Goal: Information Seeking & Learning: Learn about a topic

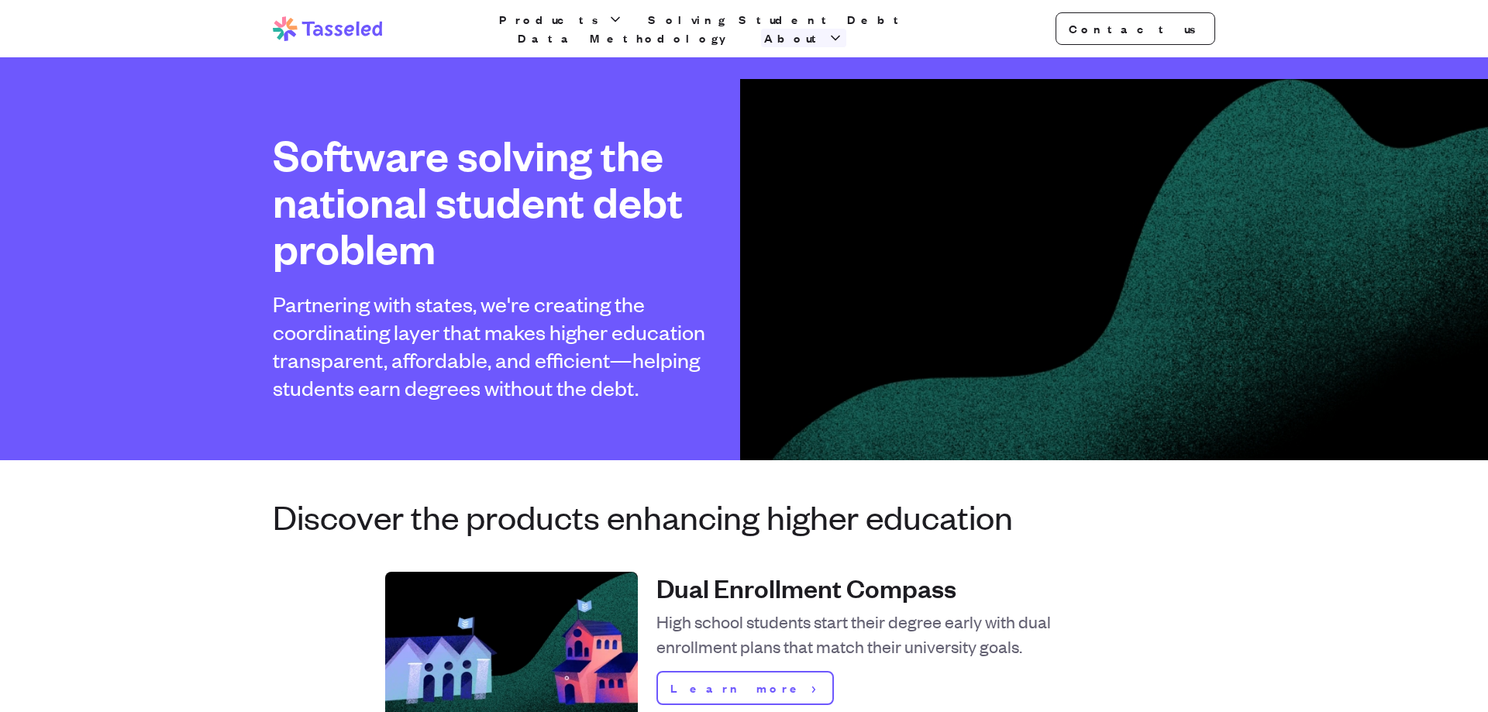
click at [846, 29] on button "About" at bounding box center [803, 38] width 85 height 19
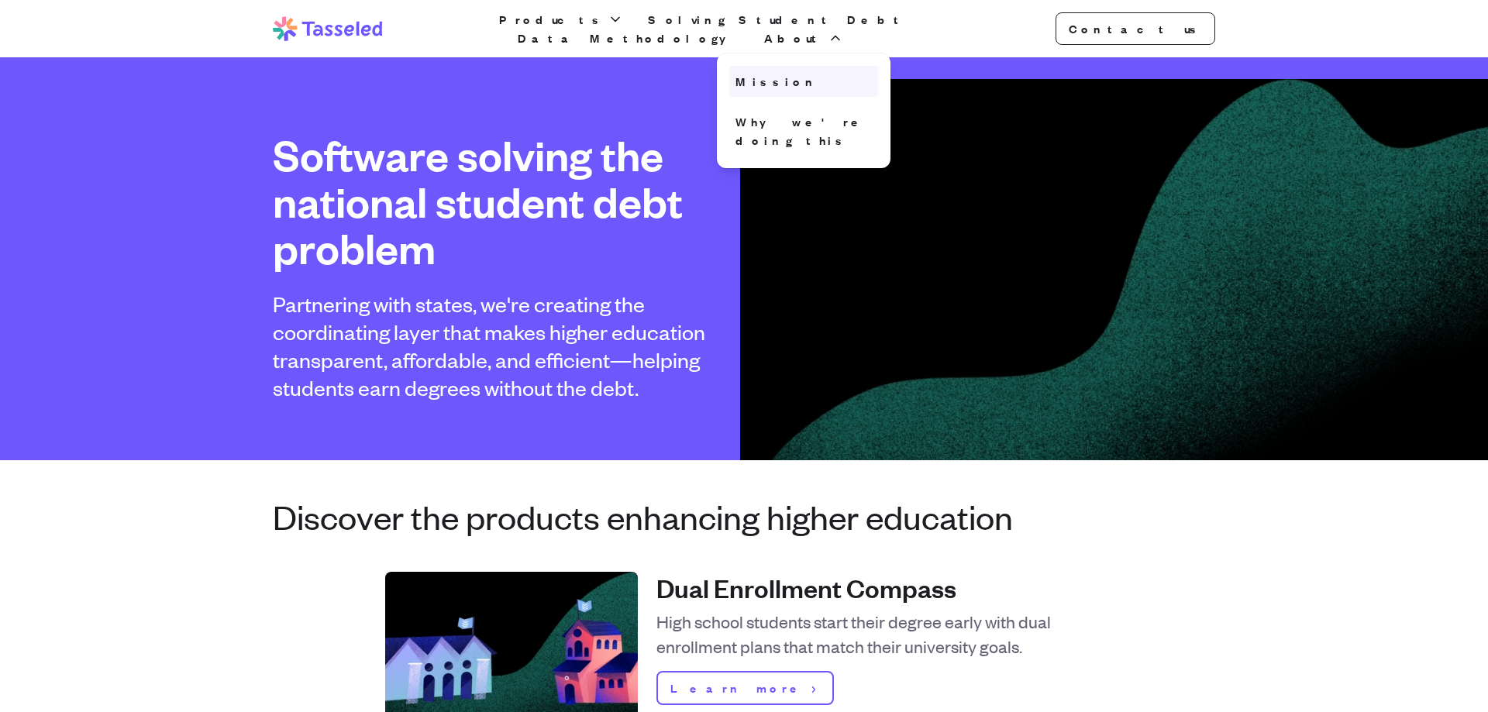
click at [878, 74] on link "Mission" at bounding box center [803, 81] width 149 height 31
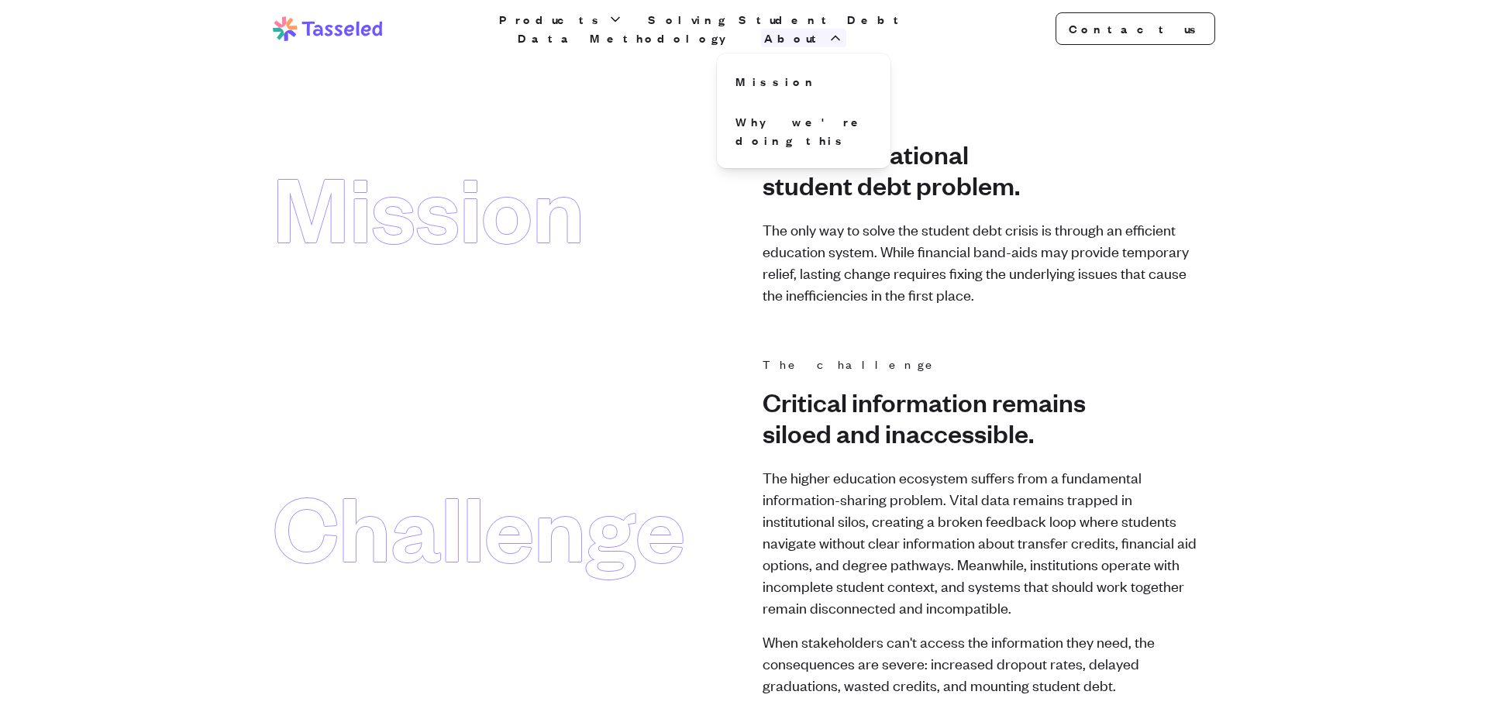
click at [846, 29] on button "About" at bounding box center [803, 38] width 85 height 19
click at [1196, 23] on link "Contact us" at bounding box center [1136, 28] width 160 height 33
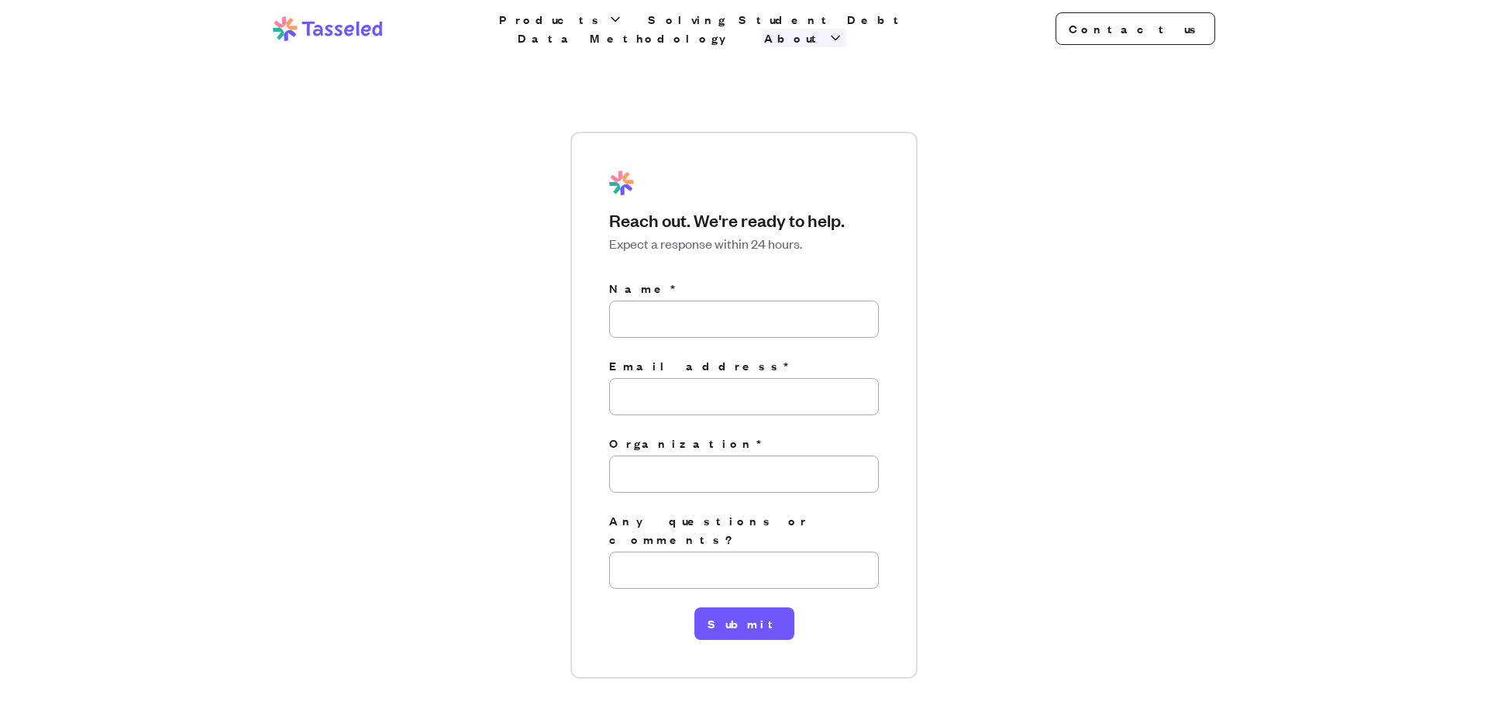
click at [825, 29] on span "About" at bounding box center [794, 38] width 60 height 19
click at [878, 115] on link "Why we're doing this" at bounding box center [803, 131] width 149 height 50
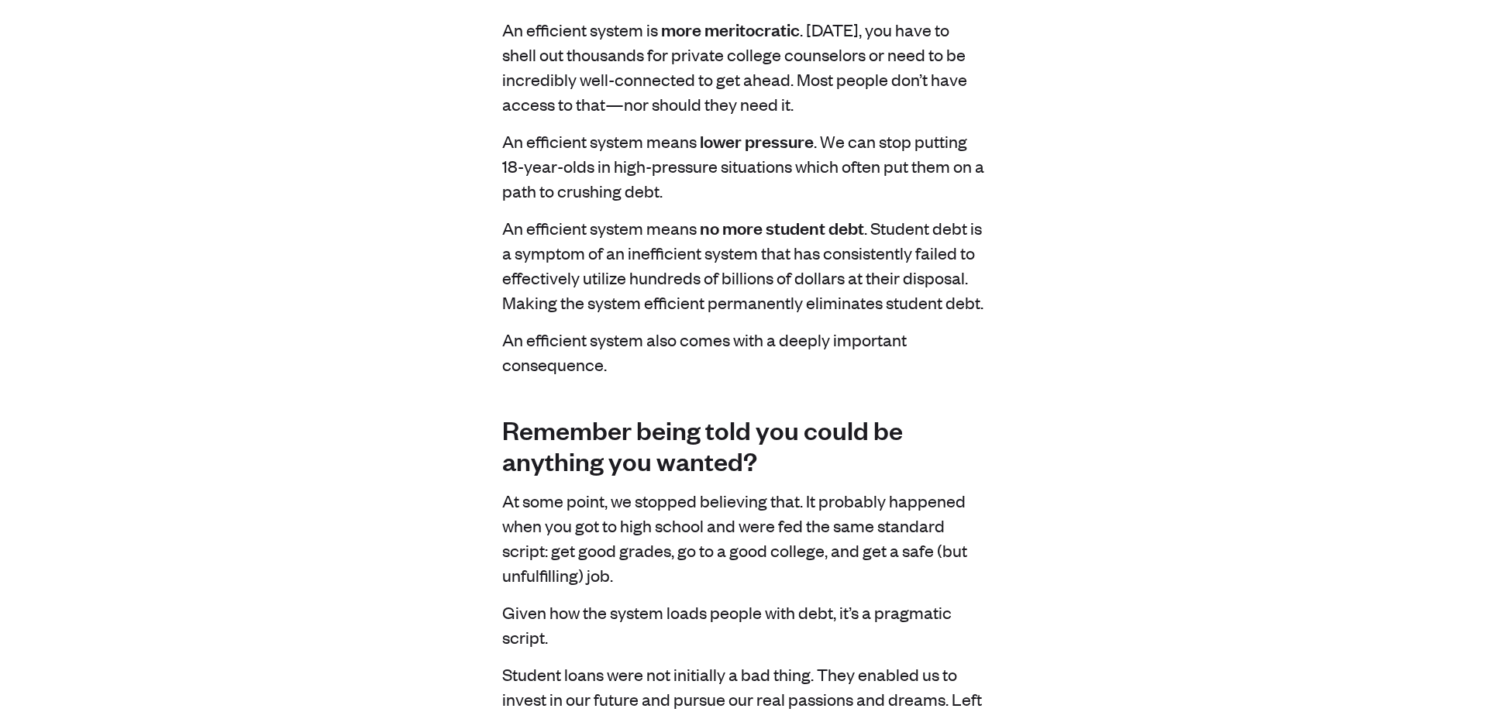
scroll to position [3010, 0]
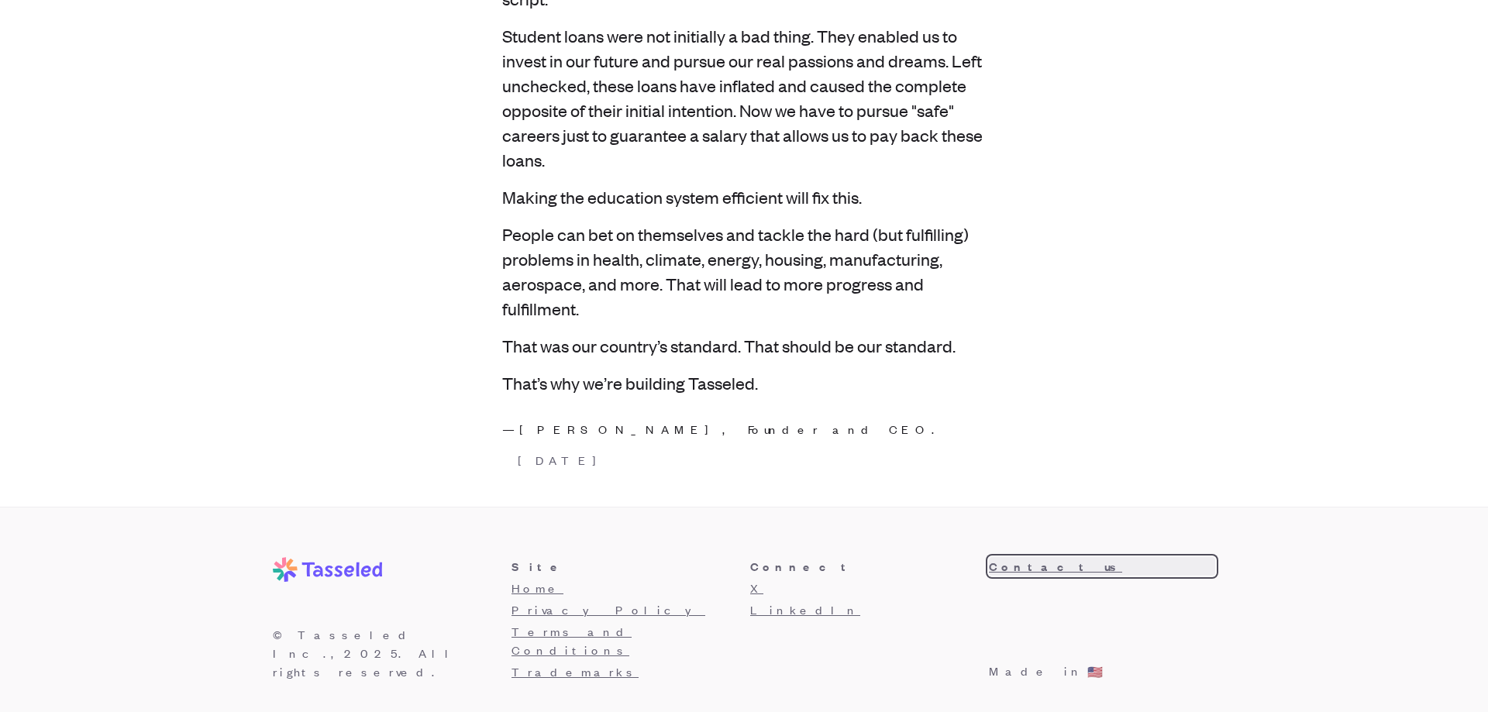
click at [1038, 566] on link "Contact us" at bounding box center [1102, 566] width 226 height 19
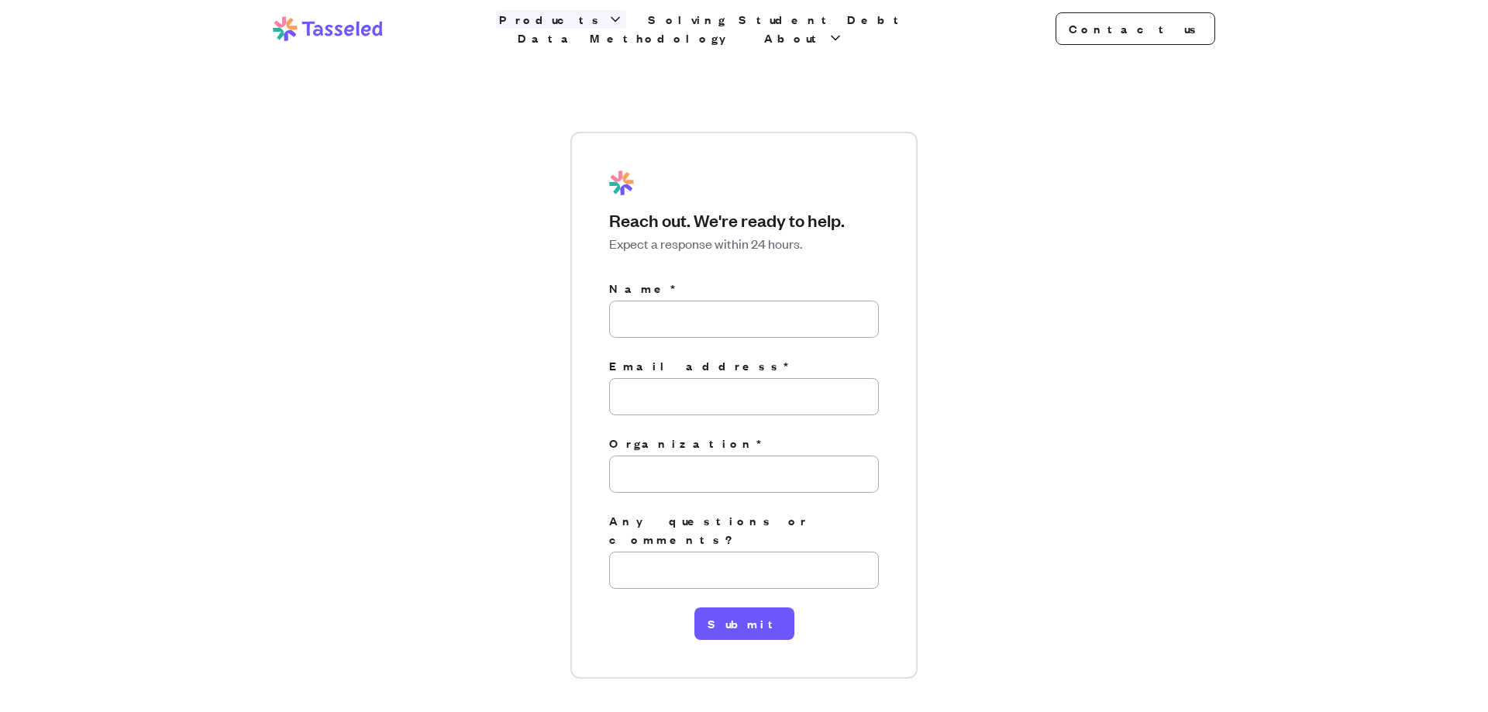
click at [572, 29] on span "Products" at bounding box center [551, 19] width 105 height 19
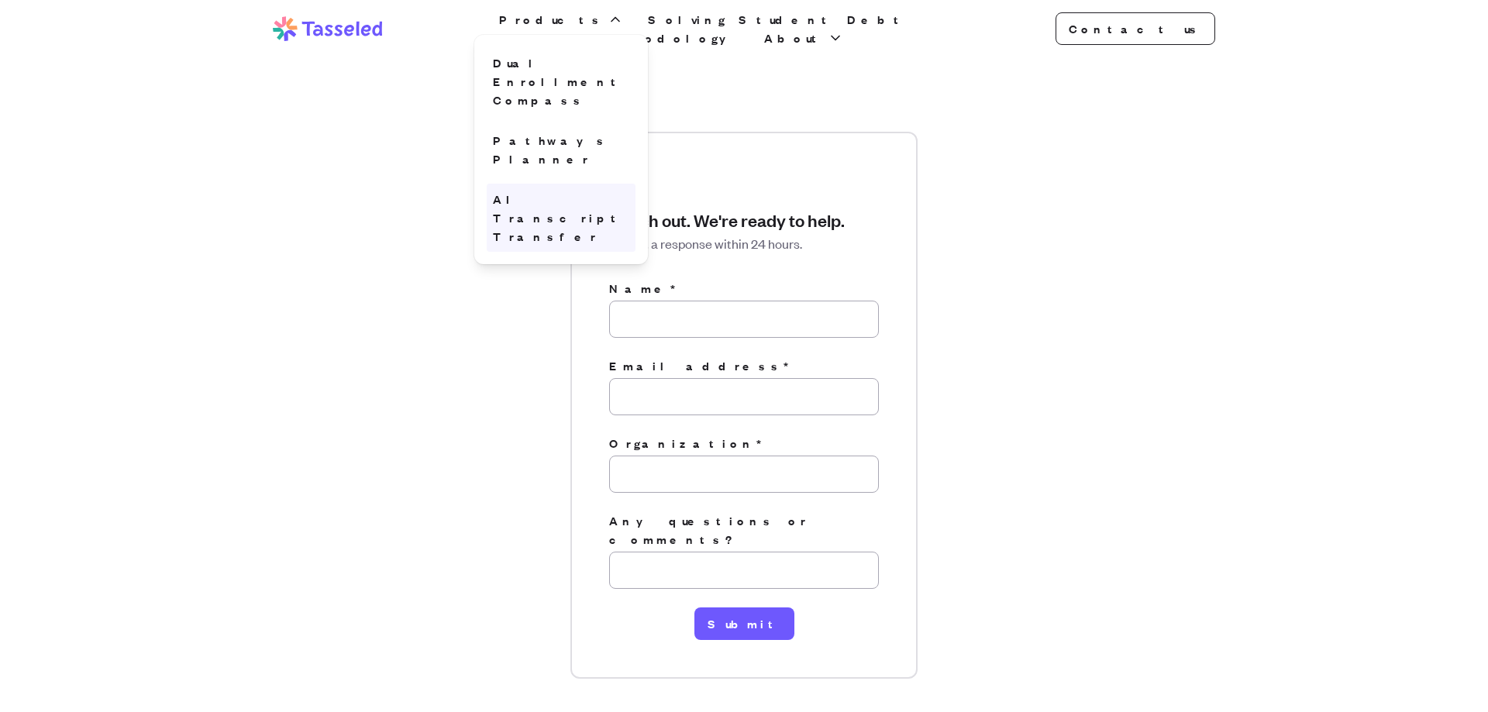
click at [581, 184] on link "AI Transcript Transfer" at bounding box center [561, 218] width 149 height 68
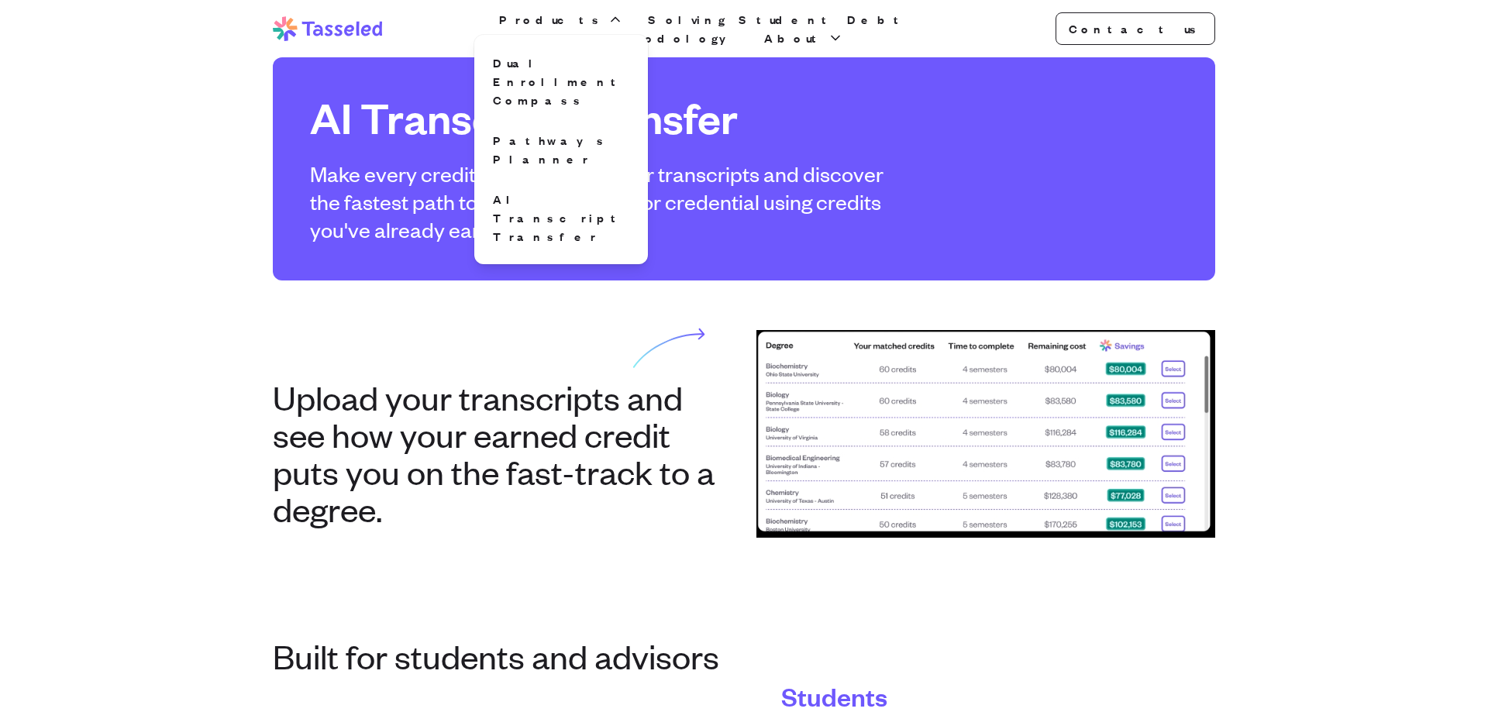
drag, startPoint x: 81, startPoint y: 415, endPoint x: 87, endPoint y: 422, distance: 9.3
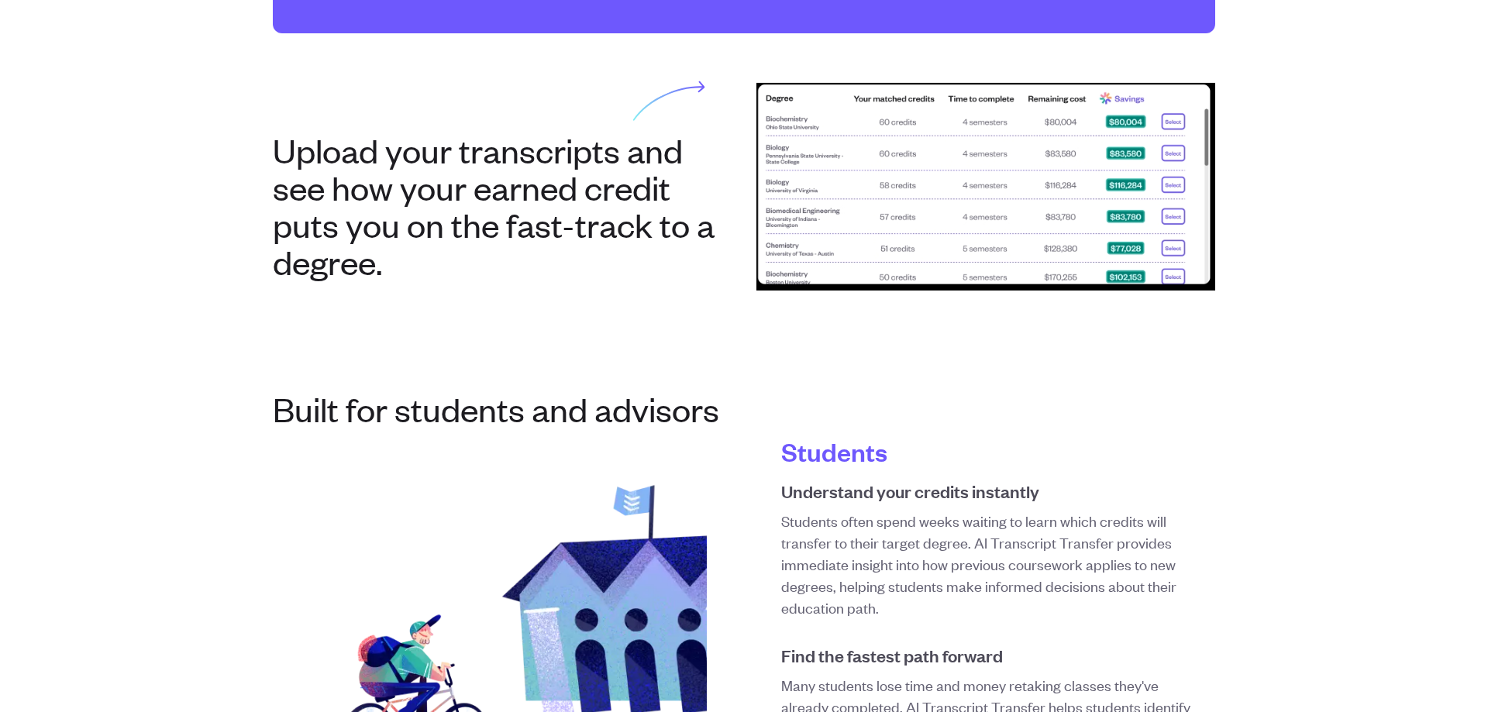
scroll to position [79, 0]
